Goal: Task Accomplishment & Management: Use online tool/utility

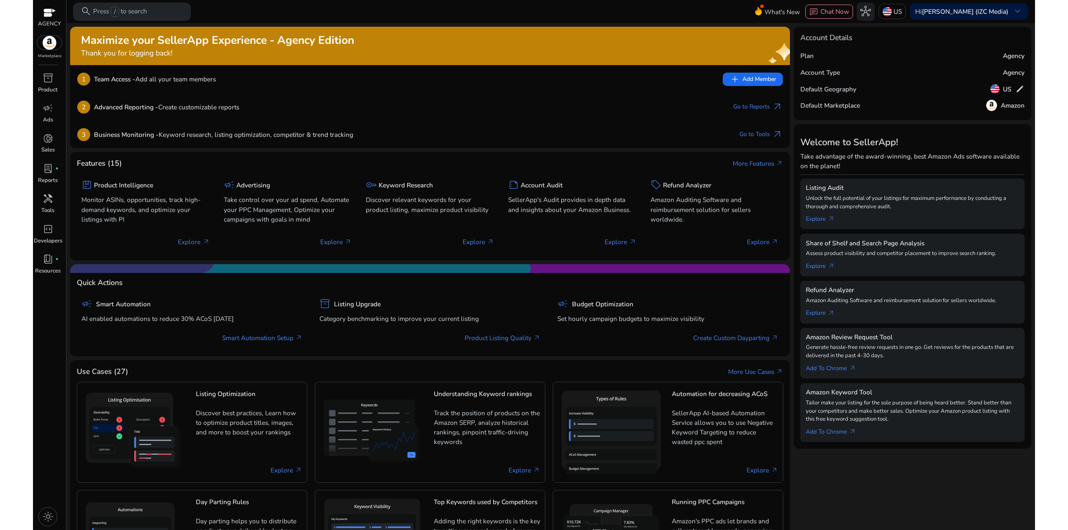
click at [261, 71] on div "1 Team Access - Add all your team members add Add Member" at bounding box center [430, 79] width 720 height 28
click at [114, 149] on div "Maximize your SellerApp Experience - Agency Edition Thank you for logging back!…" at bounding box center [430, 311] width 720 height 569
click at [46, 117] on p "Ads" at bounding box center [48, 120] width 10 height 8
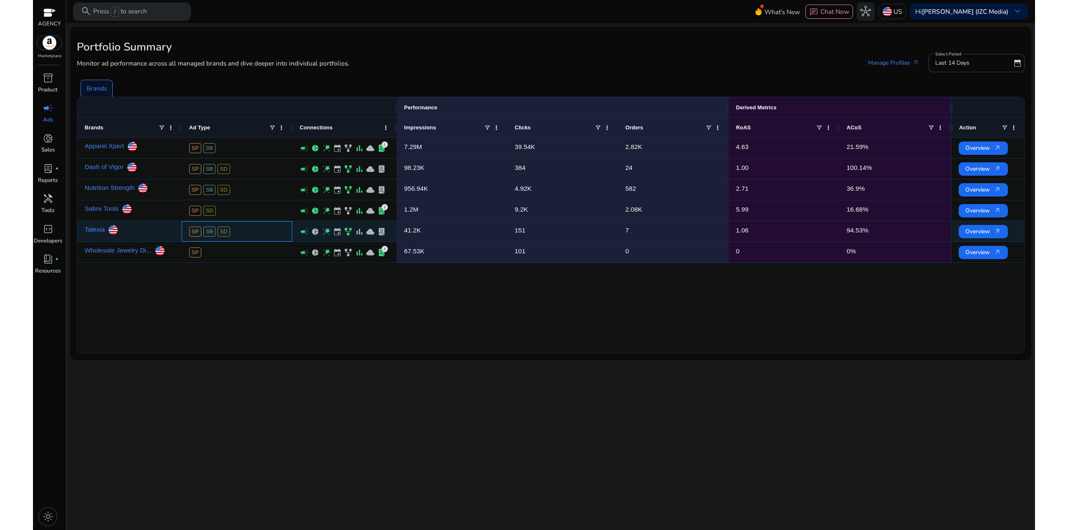
click at [258, 238] on div "SP SB SD" at bounding box center [237, 232] width 96 height 20
click at [53, 147] on p "Sales" at bounding box center [47, 150] width 13 height 8
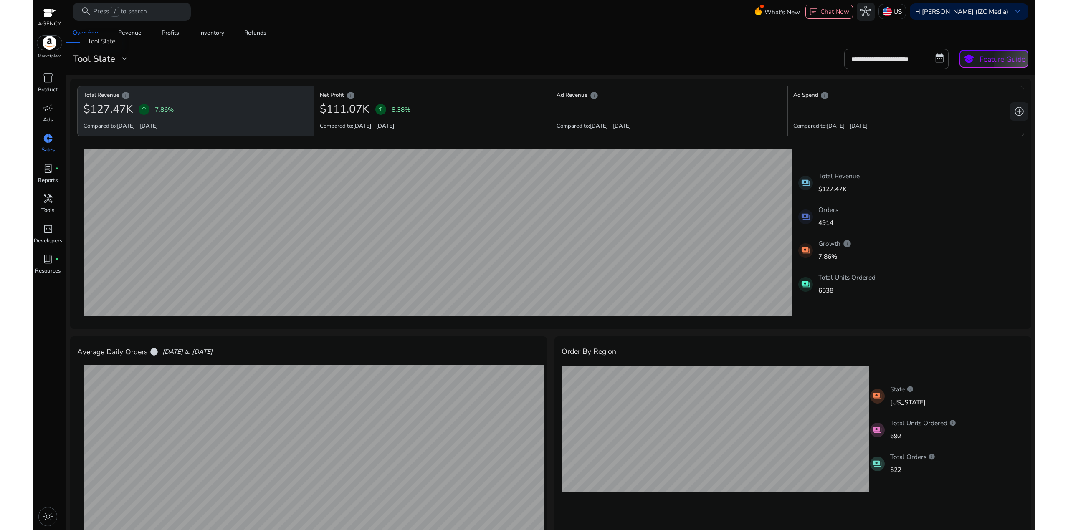
click at [103, 56] on h3 "Tool Slate" at bounding box center [94, 58] width 42 height 11
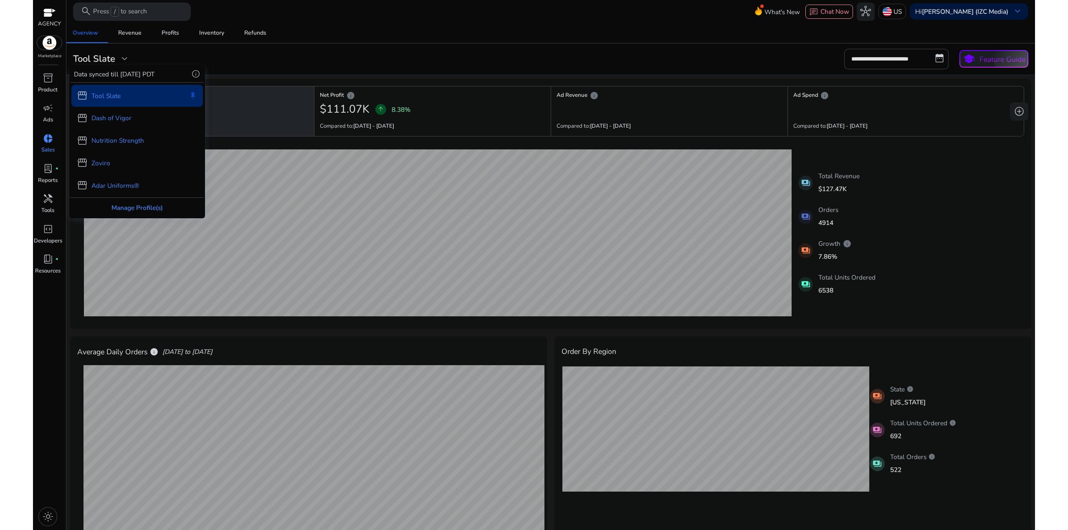
click at [146, 207] on div "Manage Profile(s)" at bounding box center [137, 208] width 134 height 20
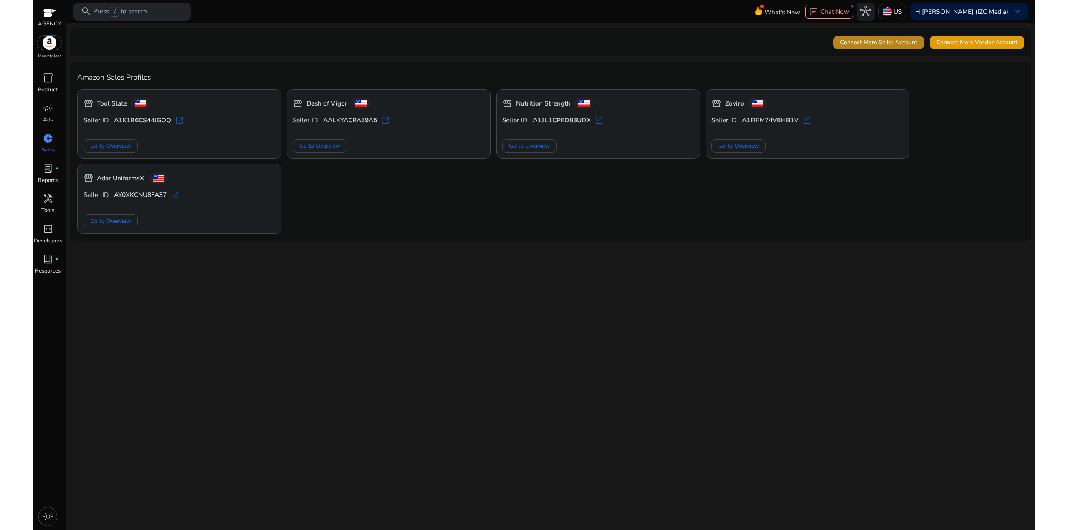
click at [667, 41] on span "Connect More Seller Account" at bounding box center [878, 42] width 77 height 9
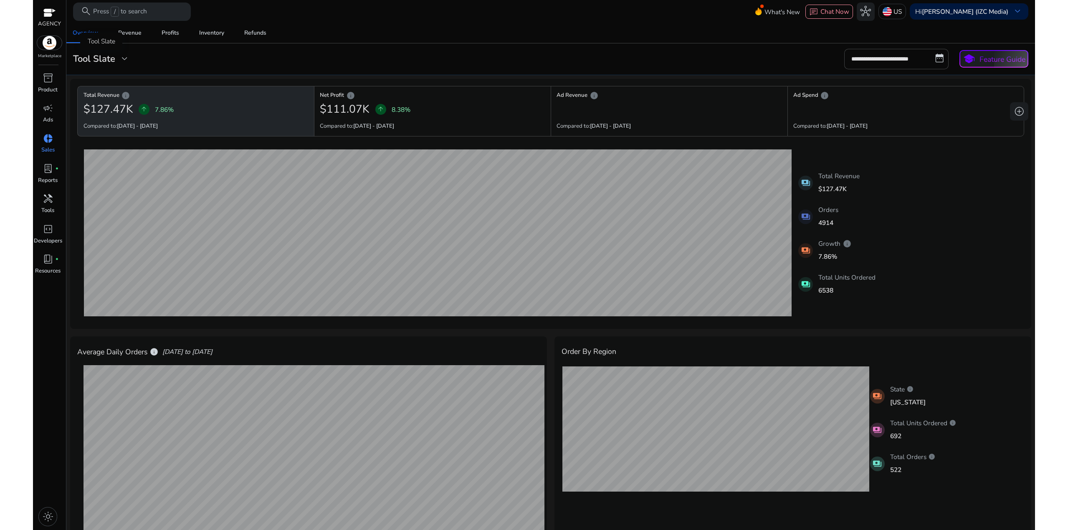
drag, startPoint x: 111, startPoint y: 53, endPoint x: 106, endPoint y: 53, distance: 5.9
click at [106, 50] on div "Tool Slate" at bounding box center [101, 42] width 42 height 18
click at [105, 57] on h3 "Tool Slate" at bounding box center [94, 58] width 42 height 11
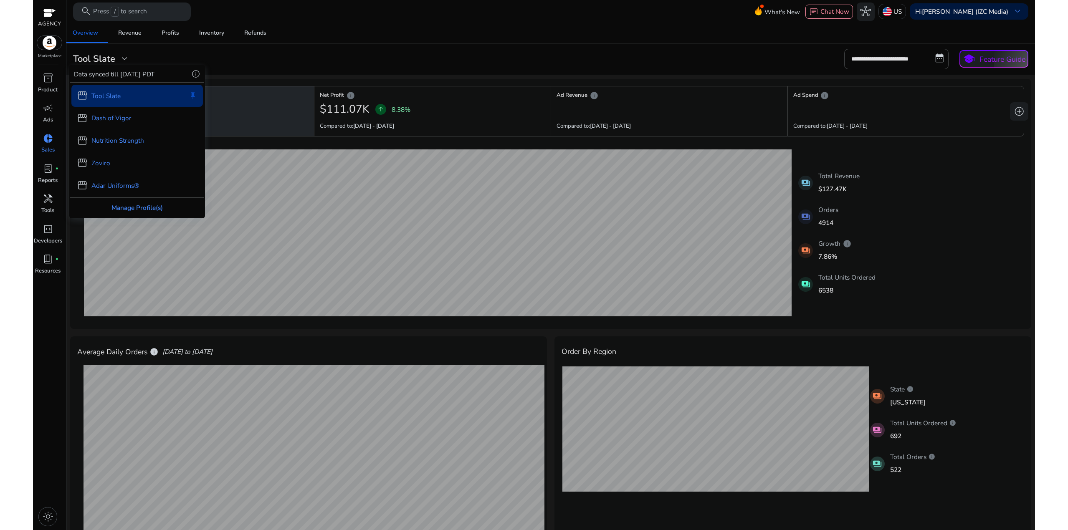
click at [137, 207] on div "Manage Profile(s)" at bounding box center [137, 208] width 134 height 20
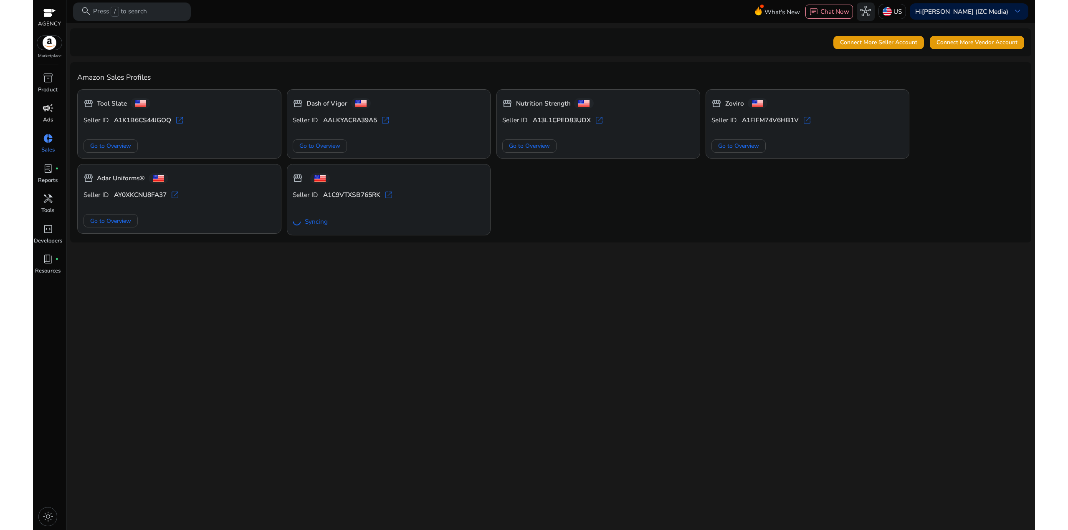
click at [51, 117] on p "Ads" at bounding box center [48, 120] width 10 height 8
click at [39, 112] on div "campaign" at bounding box center [47, 108] width 25 height 15
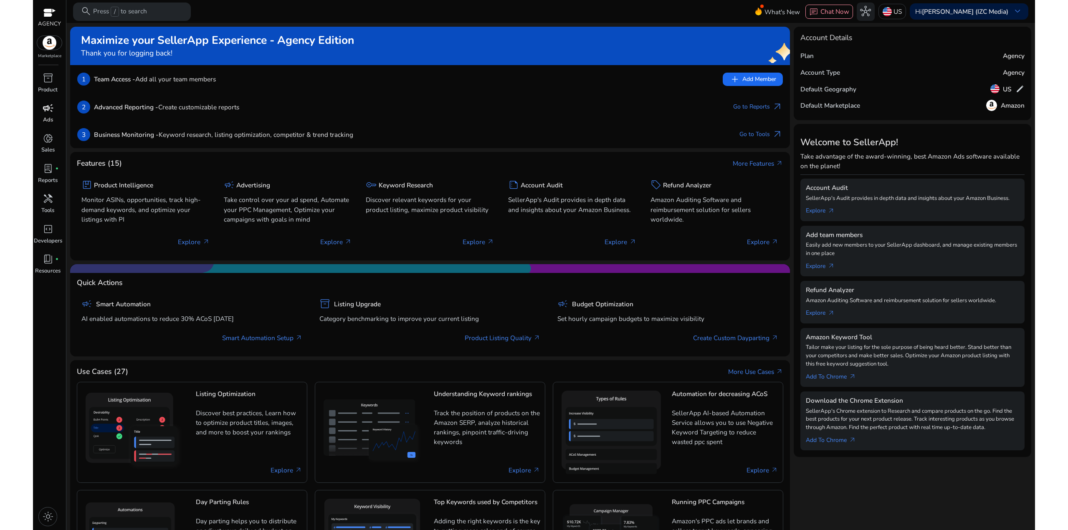
click at [43, 115] on div "campaign" at bounding box center [47, 108] width 25 height 15
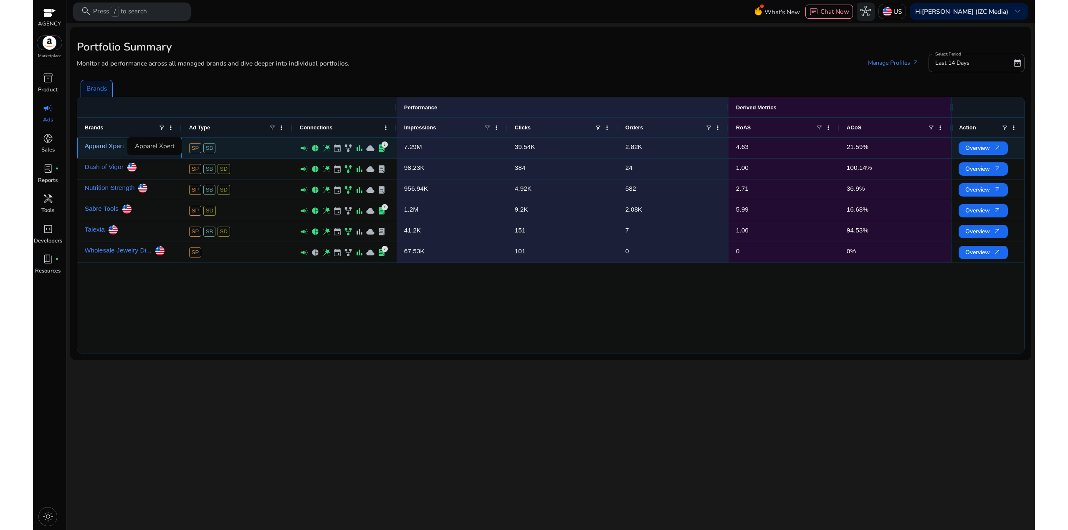
click at [115, 145] on link "Apparel Xpert" at bounding box center [104, 146] width 39 height 16
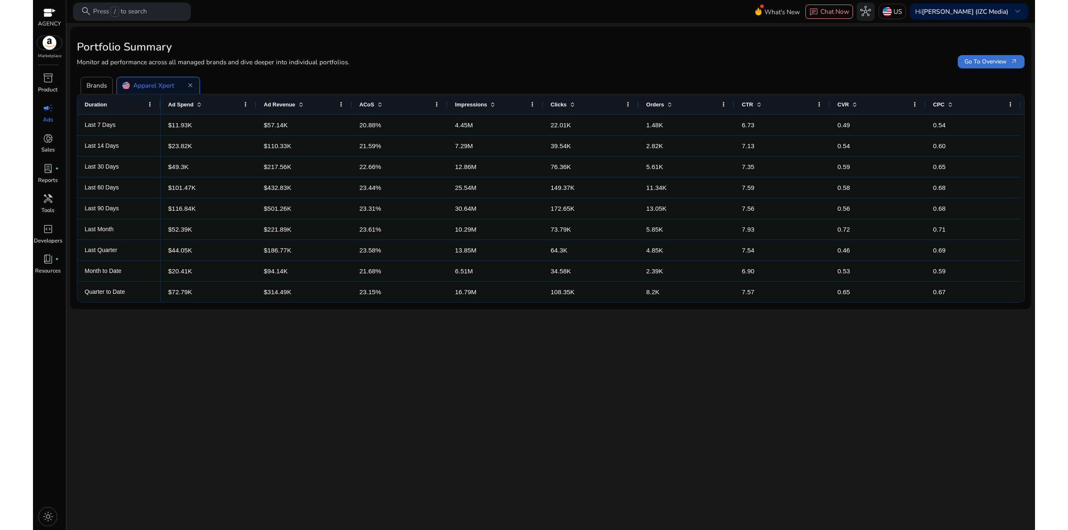
click at [978, 62] on span "Go To Overview arrow_outward" at bounding box center [990, 61] width 53 height 9
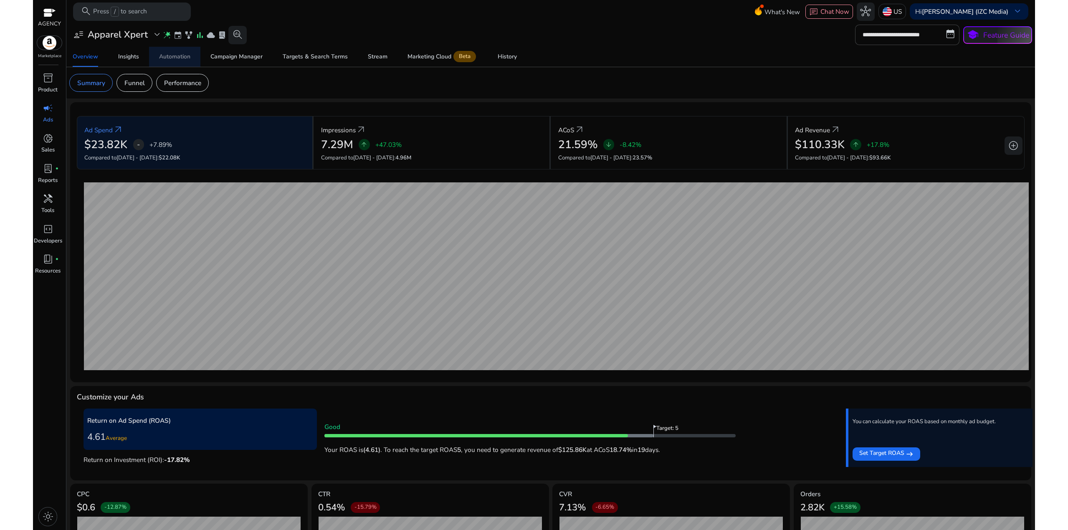
click at [164, 60] on div "Automation" at bounding box center [174, 57] width 31 height 6
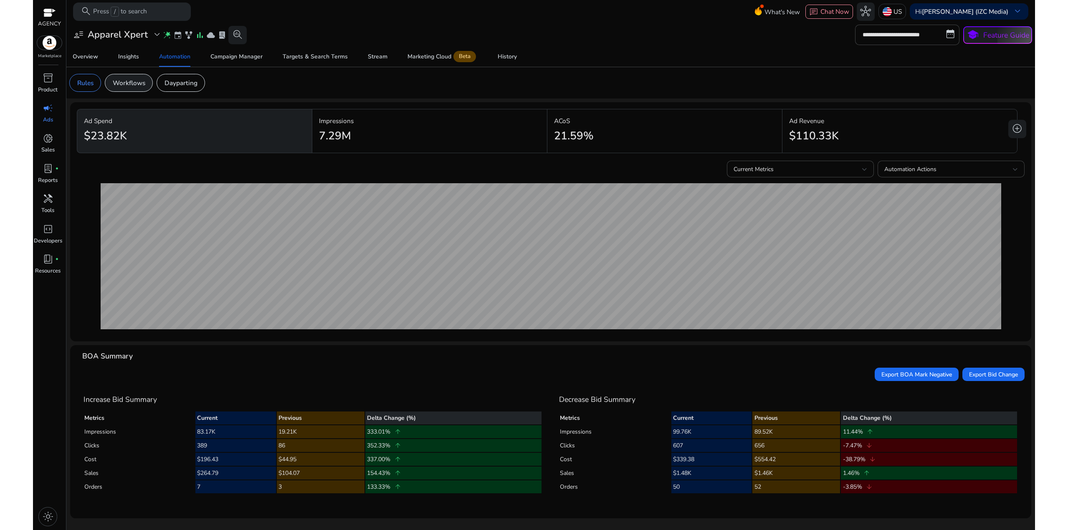
click at [134, 85] on p "Workflows" at bounding box center [129, 83] width 33 height 10
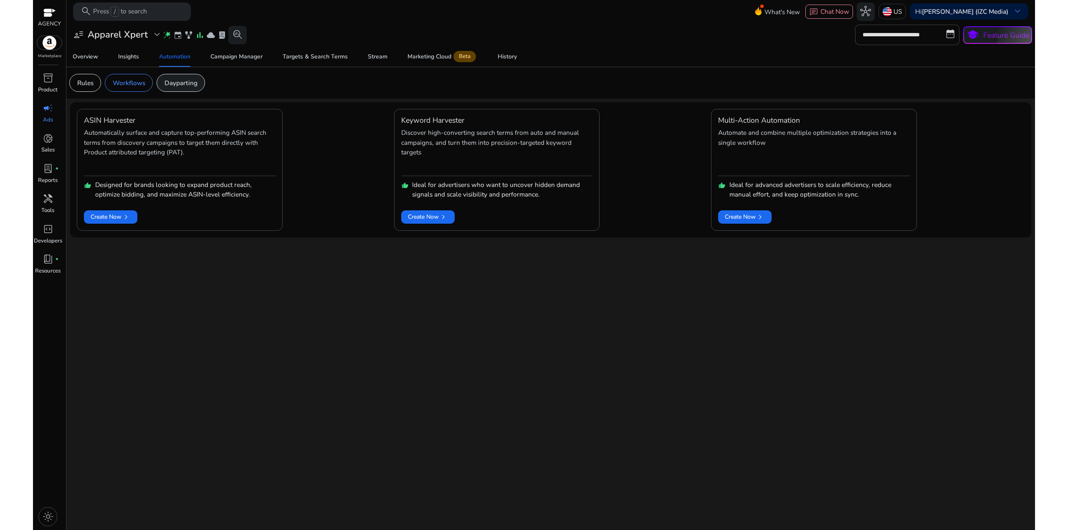
click at [198, 86] on div "Dayparting" at bounding box center [181, 83] width 48 height 18
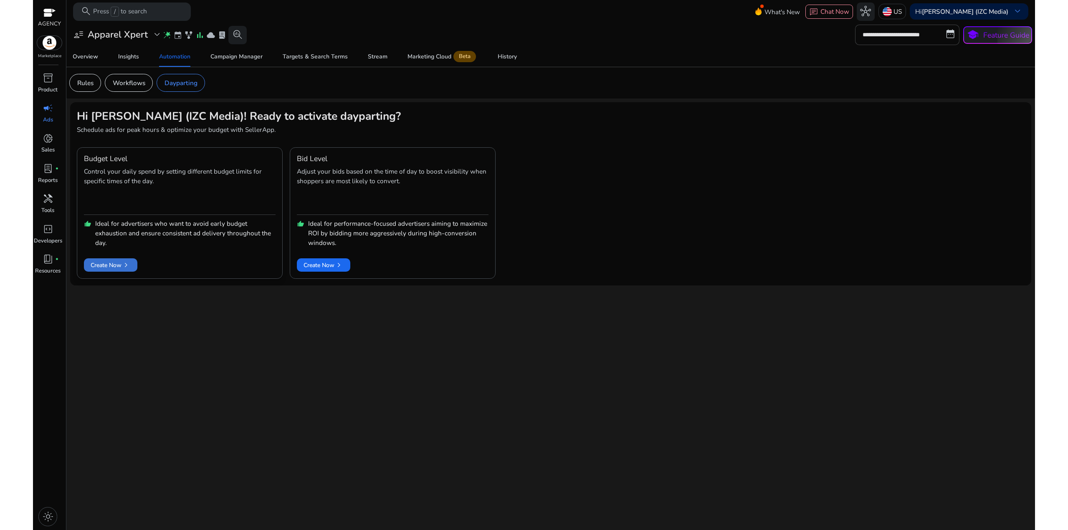
click at [134, 260] on span at bounding box center [110, 265] width 53 height 20
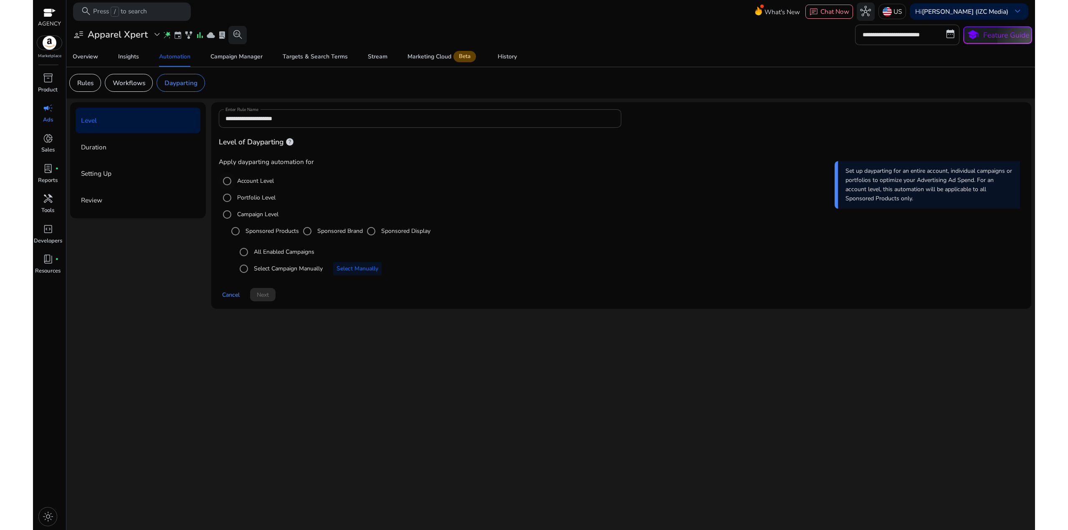
click at [244, 180] on label "Account Level" at bounding box center [254, 181] width 38 height 9
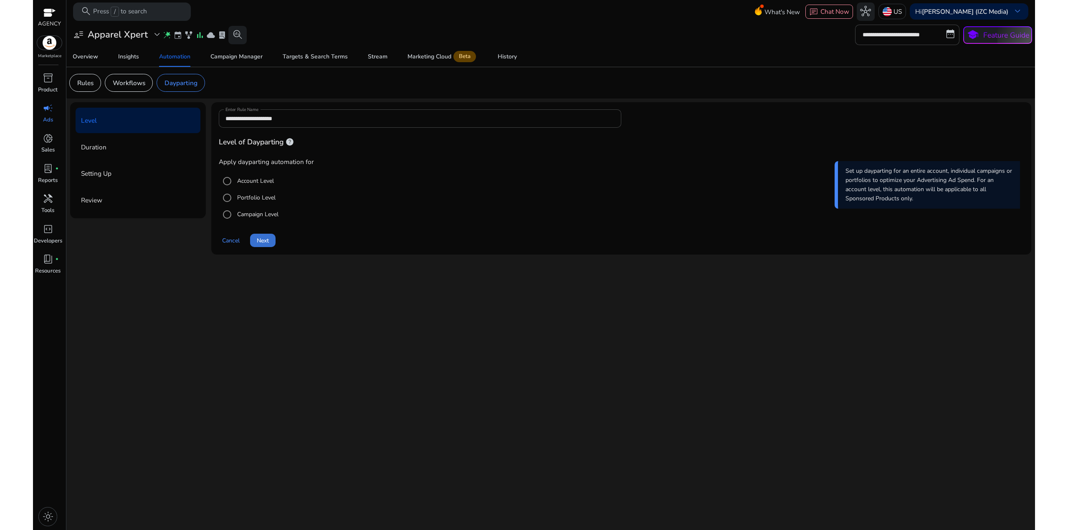
click at [262, 243] on span "Next" at bounding box center [263, 240] width 12 height 9
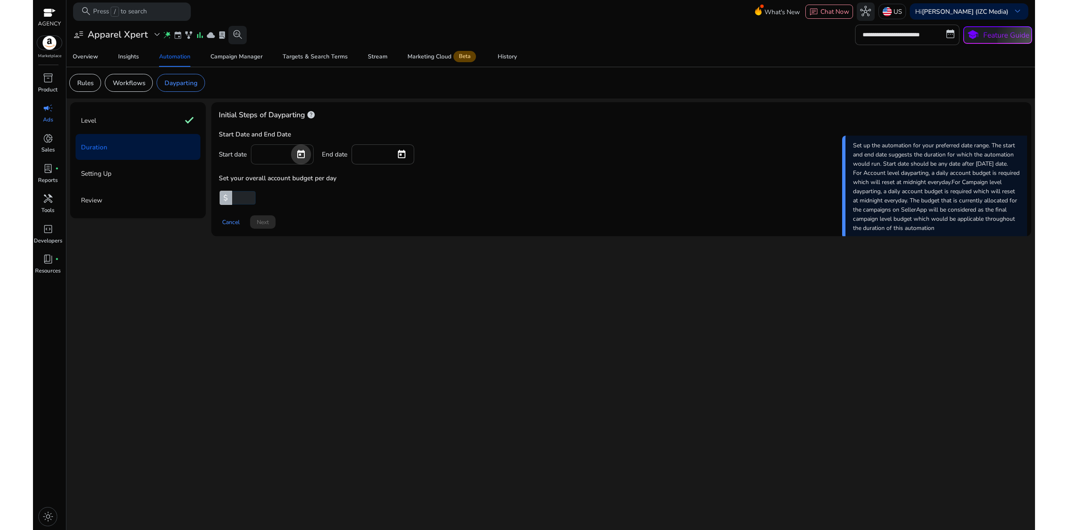
click at [297, 154] on span "Open calendar" at bounding box center [301, 154] width 20 height 20
click at [346, 254] on span "15" at bounding box center [346, 254] width 15 height 15
type input "*********"
click at [405, 154] on span "Open calendar" at bounding box center [402, 154] width 20 height 20
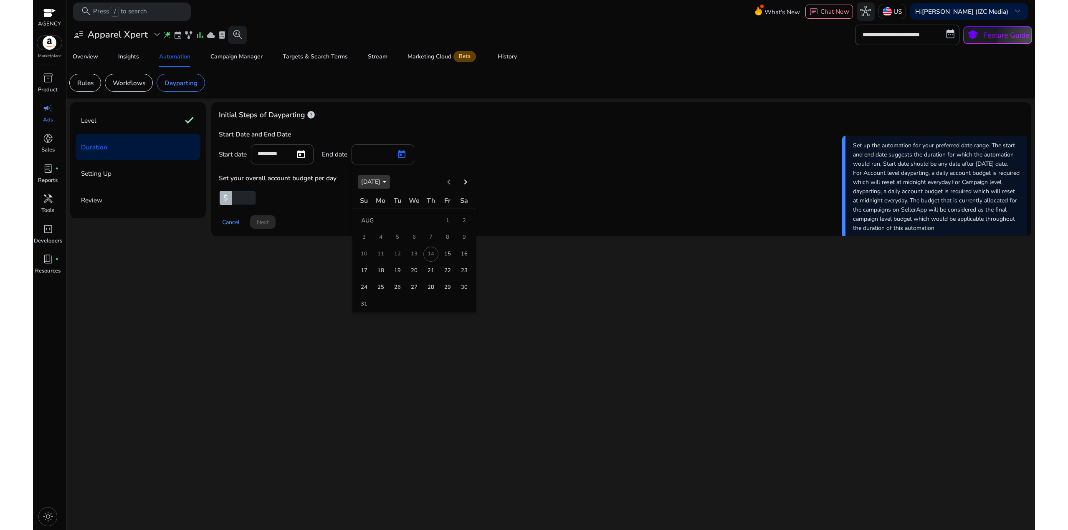
click at [380, 183] on span "[DATE]" at bounding box center [370, 182] width 19 height 8
click at [374, 206] on span "2025" at bounding box center [370, 208] width 26 height 15
click at [460, 240] on span "AUG" at bounding box center [458, 241] width 26 height 15
click at [365, 305] on span "31" at bounding box center [364, 304] width 15 height 15
type input "*********"
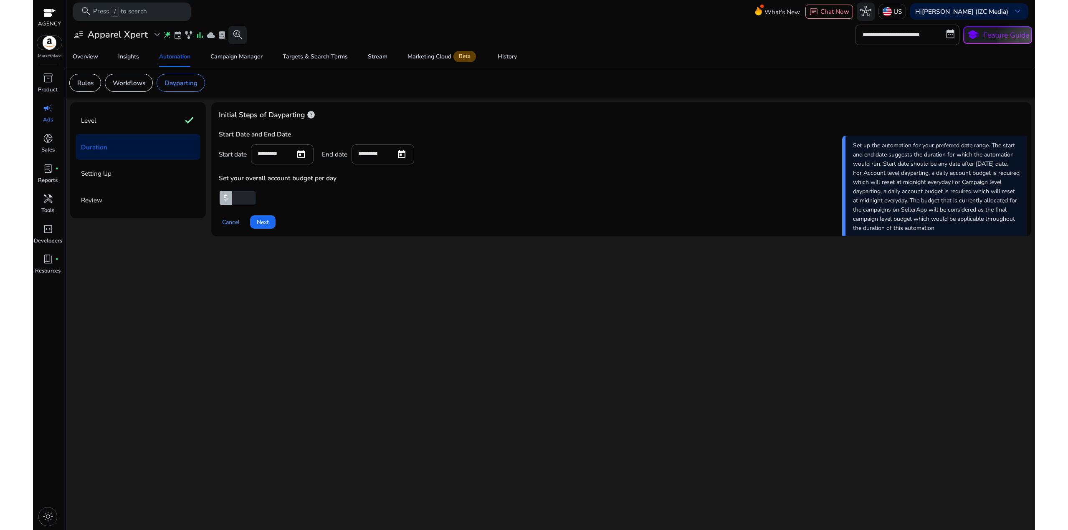
click at [240, 199] on input "number" at bounding box center [242, 197] width 25 height 13
click at [294, 202] on app-ppc-custom-prefix-input "$" at bounding box center [621, 197] width 805 height 13
click at [271, 220] on span at bounding box center [262, 222] width 25 height 20
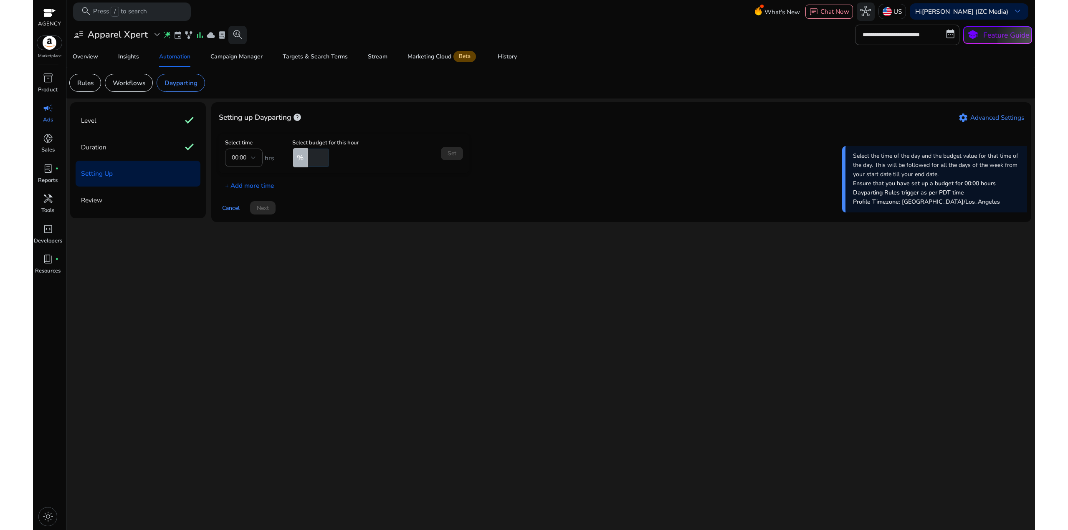
click at [317, 162] on input "number" at bounding box center [317, 158] width 23 height 18
type input "*"
click at [455, 156] on span "Set" at bounding box center [452, 153] width 9 height 9
click at [267, 177] on p "+ Add more time" at bounding box center [246, 175] width 55 height 14
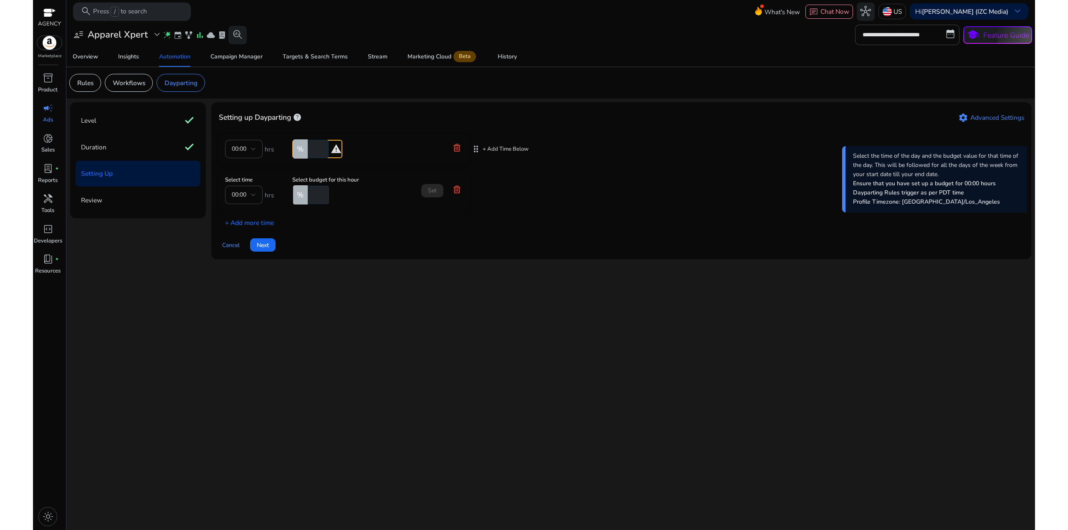
click at [256, 153] on mat-form-field "00:00" at bounding box center [244, 149] width 38 height 18
click at [248, 192] on div "00:00" at bounding box center [241, 194] width 19 height 9
click at [248, 234] on span "07:00" at bounding box center [244, 232] width 24 height 9
click at [316, 193] on input "number" at bounding box center [317, 195] width 23 height 18
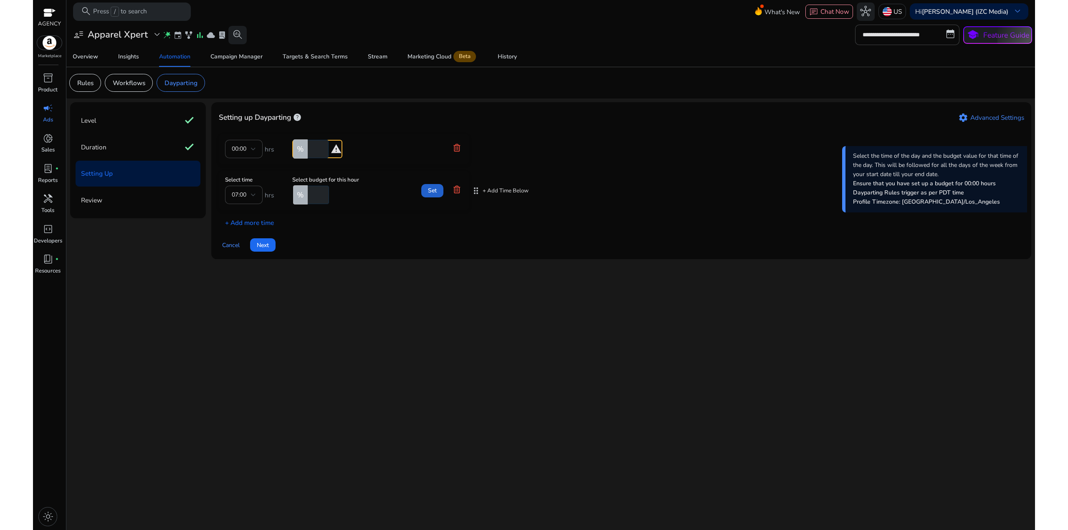
type input "***"
click at [429, 189] on span "Set" at bounding box center [432, 190] width 9 height 9
click at [454, 145] on icon at bounding box center [456, 148] width 7 height 8
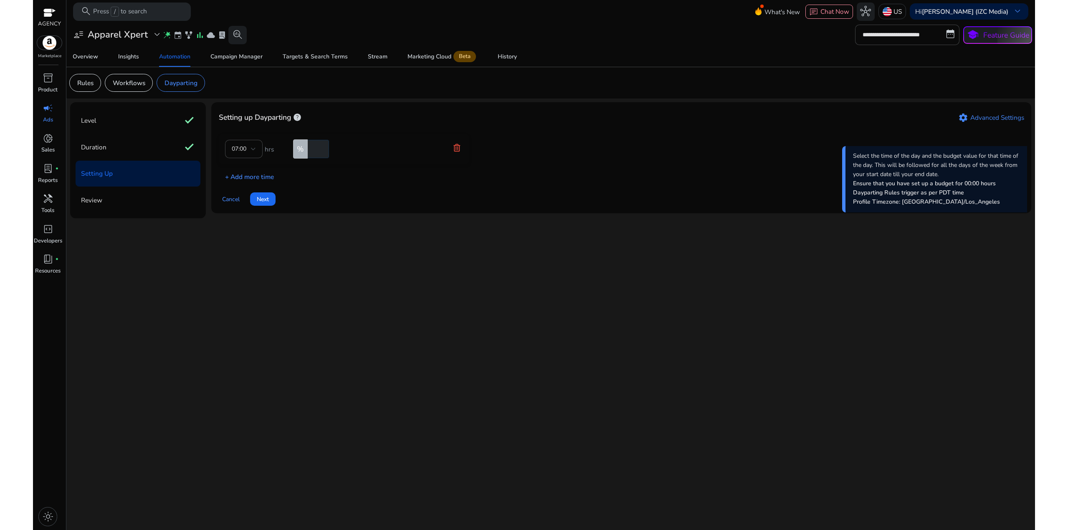
click at [254, 175] on p "+ Add more time" at bounding box center [246, 175] width 55 height 14
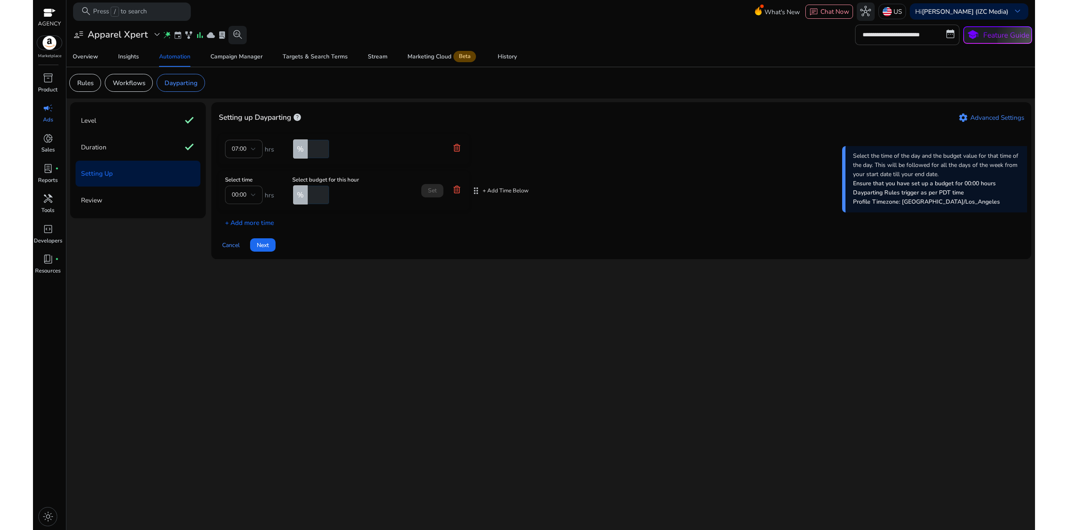
click at [246, 190] on div "00:00" at bounding box center [244, 195] width 24 height 18
click at [243, 266] on span "21:00" at bounding box center [244, 265] width 24 height 9
click at [318, 195] on input "number" at bounding box center [317, 195] width 23 height 18
type input "*"
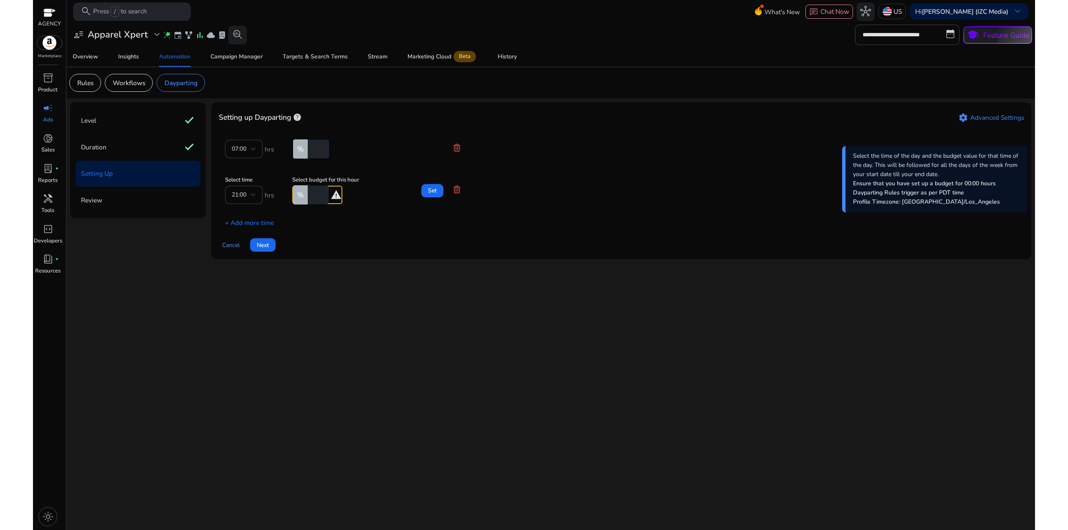
click at [347, 221] on div "07:00 hrs % *** Select time 21:00 hrs Select budget for this hour % * warning S…" at bounding box center [621, 181] width 805 height 94
click at [431, 188] on span "Set" at bounding box center [432, 190] width 9 height 9
click at [264, 237] on span "Next" at bounding box center [263, 236] width 12 height 9
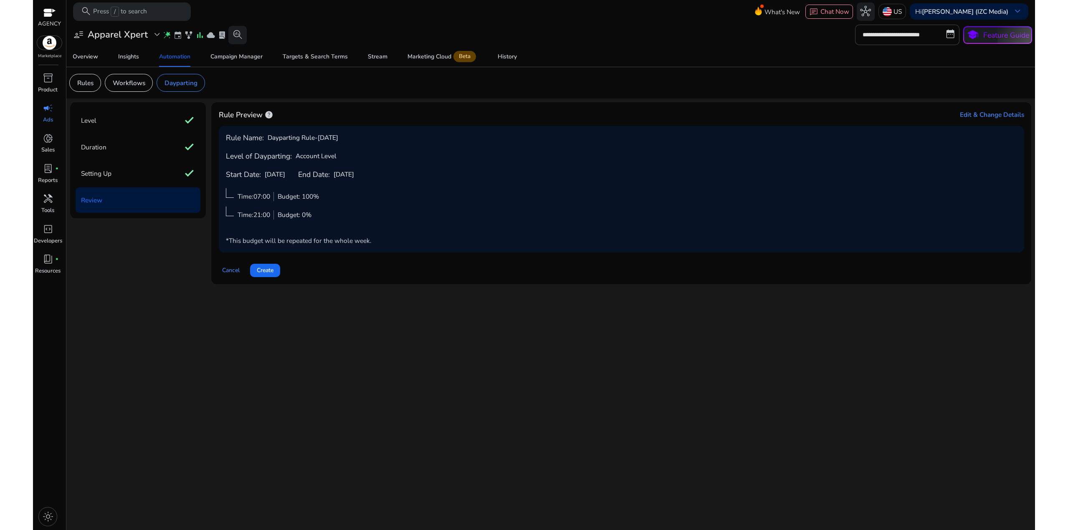
click at [319, 218] on div "Time:21:00 Budget: 0%" at bounding box center [272, 213] width 93 height 13
click at [276, 270] on span at bounding box center [265, 271] width 30 height 20
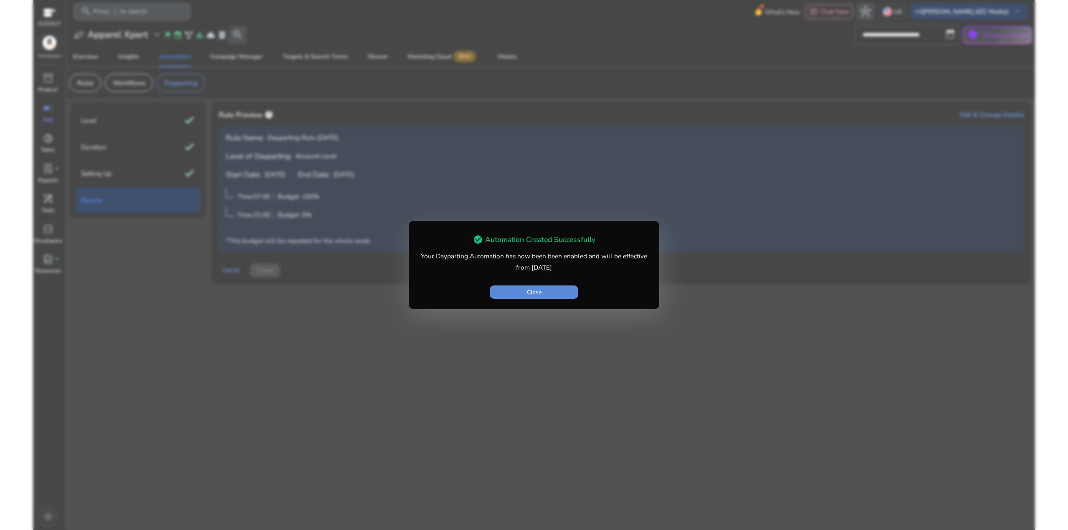
click at [524, 286] on span "button" at bounding box center [534, 292] width 88 height 20
